Goal: Information Seeking & Learning: Compare options

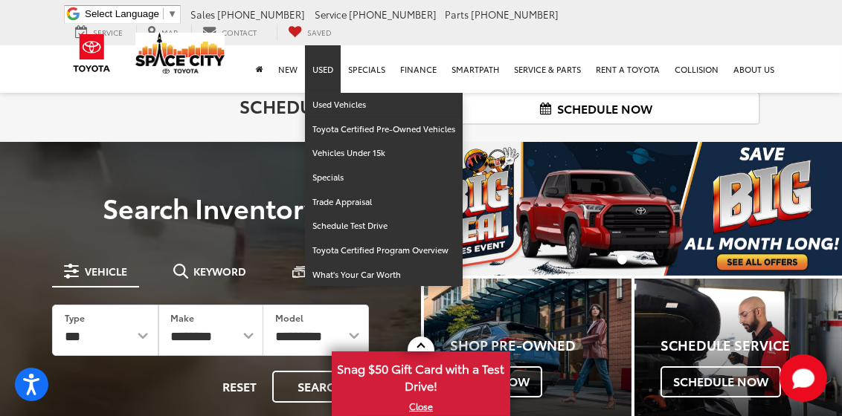
click at [321, 65] on link "Used" at bounding box center [323, 69] width 36 height 48
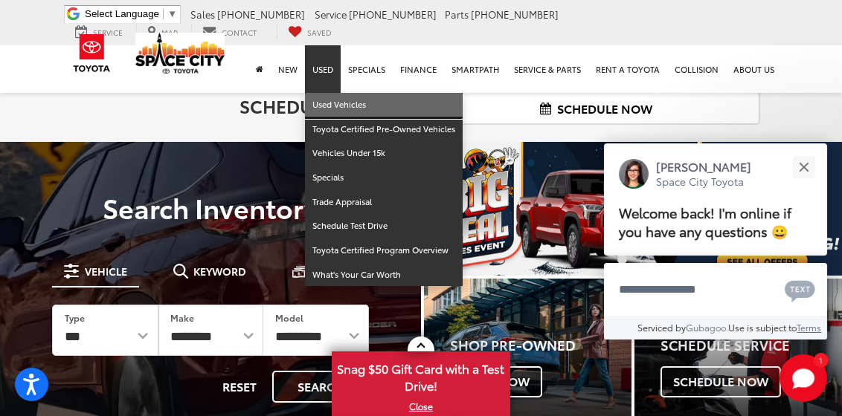
click at [330, 106] on link "Used Vehicles" at bounding box center [384, 105] width 158 height 25
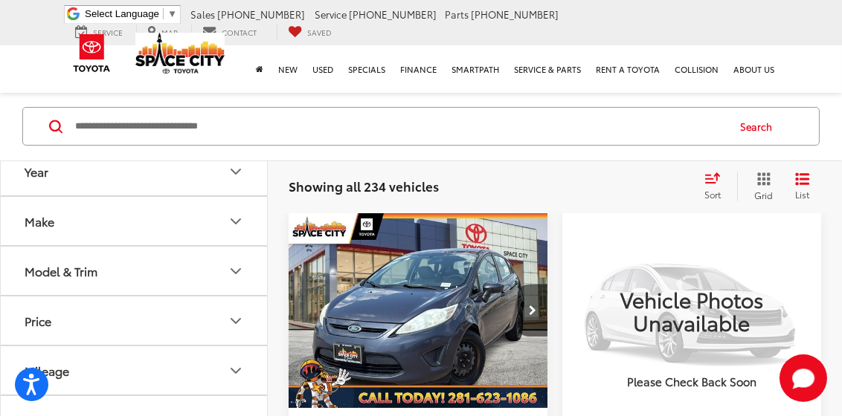
scroll to position [14, 0]
click at [235, 180] on button "Year" at bounding box center [135, 170] width 268 height 48
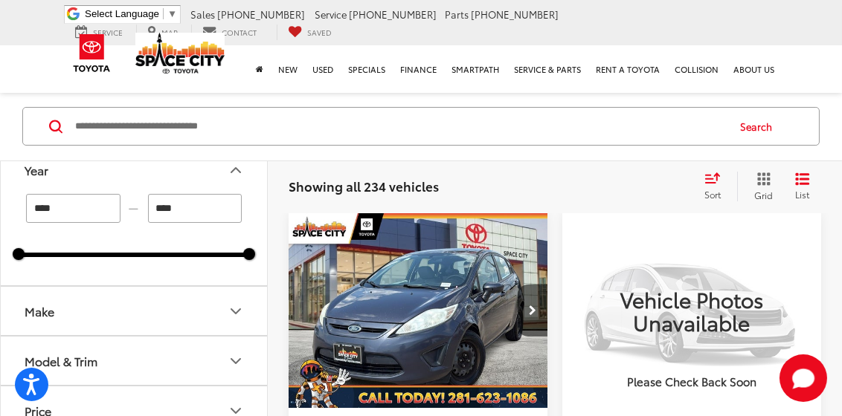
click at [80, 212] on input "****" at bounding box center [73, 208] width 94 height 29
type input "*"
type input "****"
click at [225, 306] on button "Make" at bounding box center [135, 311] width 268 height 48
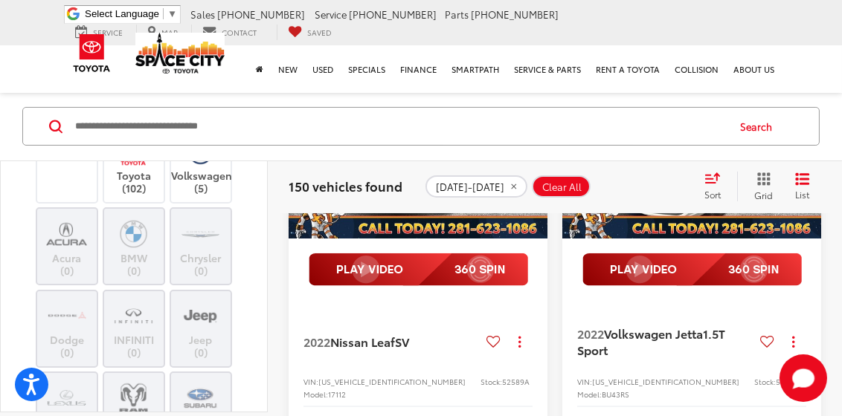
scroll to position [440, 0]
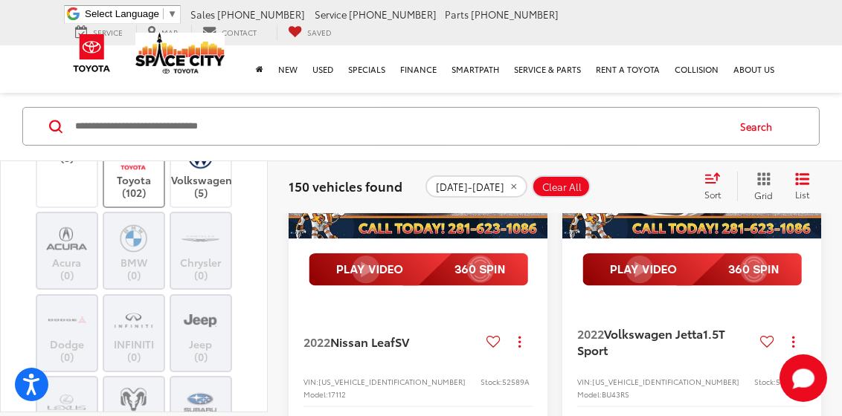
click at [121, 174] on img at bounding box center [133, 156] width 41 height 35
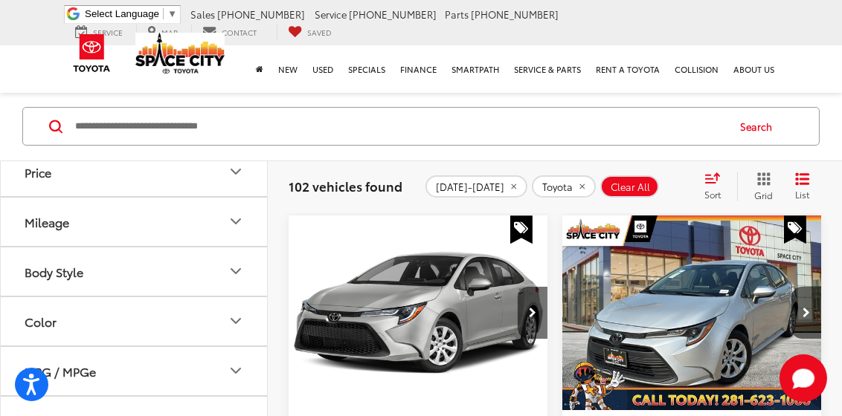
scroll to position [840, 0]
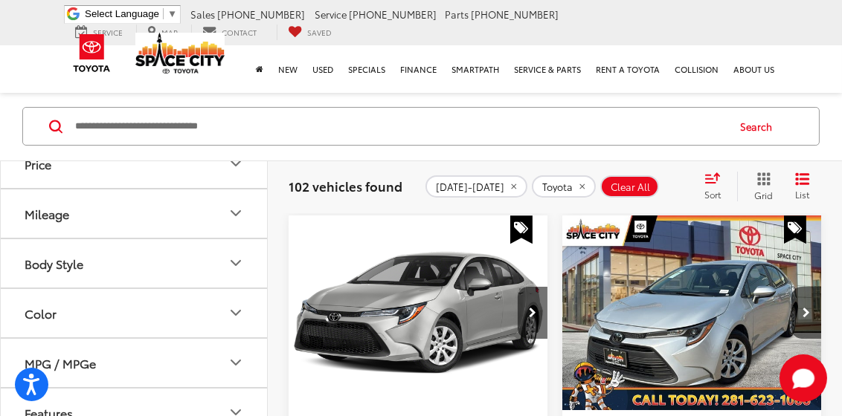
click at [216, 138] on button "Model & Trim" at bounding box center [135, 114] width 268 height 48
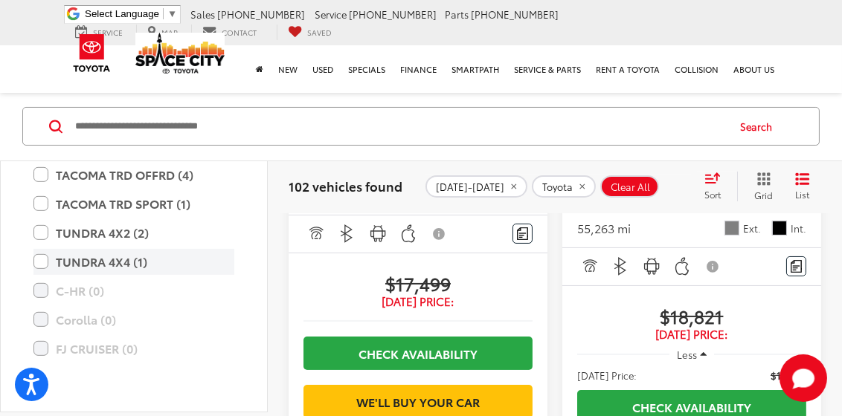
scroll to position [1487, 0]
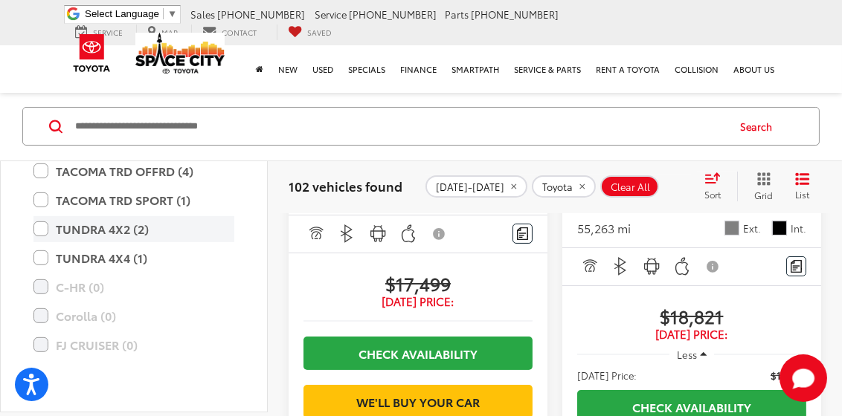
click at [43, 242] on label "TUNDRA 4X2 (2)" at bounding box center [133, 229] width 201 height 26
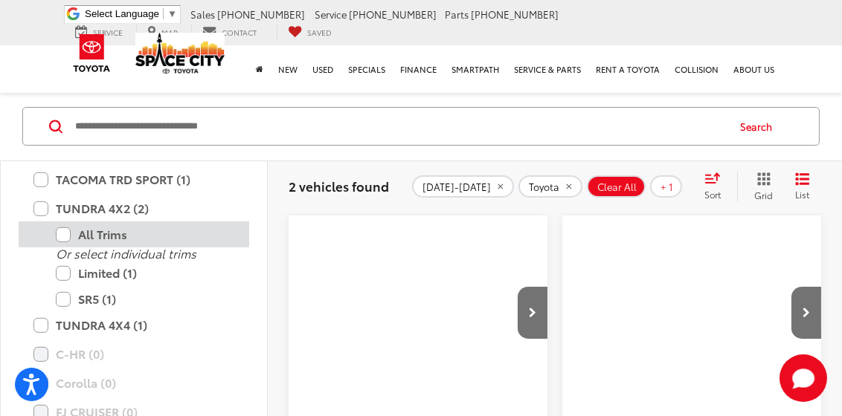
scroll to position [1591, 0]
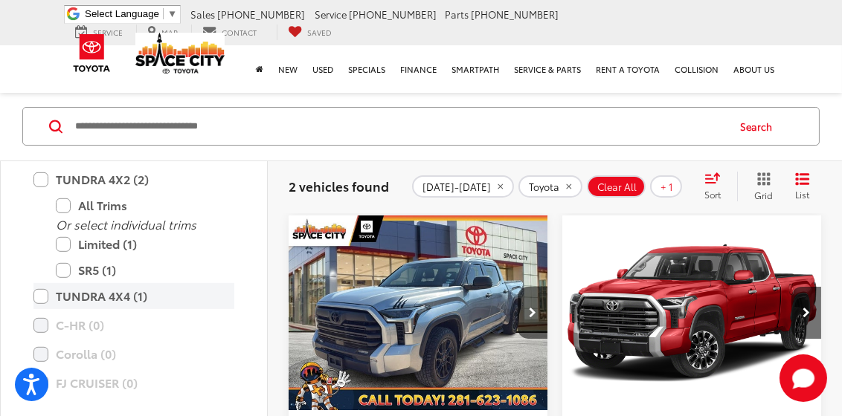
click at [42, 309] on label "TUNDRA 4X4 (1)" at bounding box center [133, 296] width 201 height 26
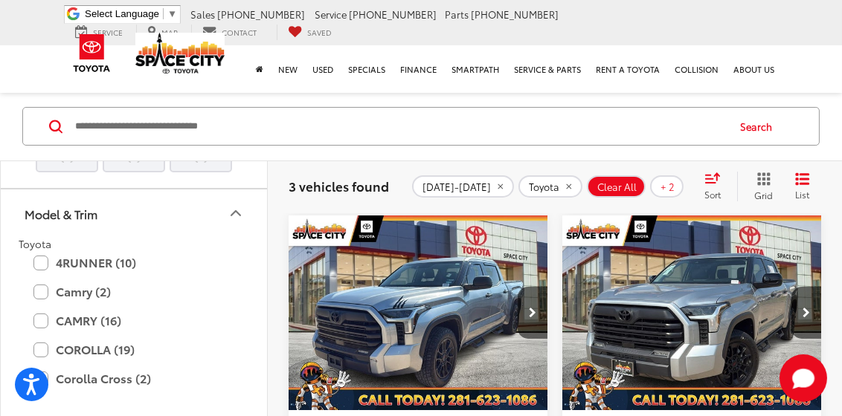
scroll to position [765, 0]
